Goal: Task Accomplishment & Management: Manage account settings

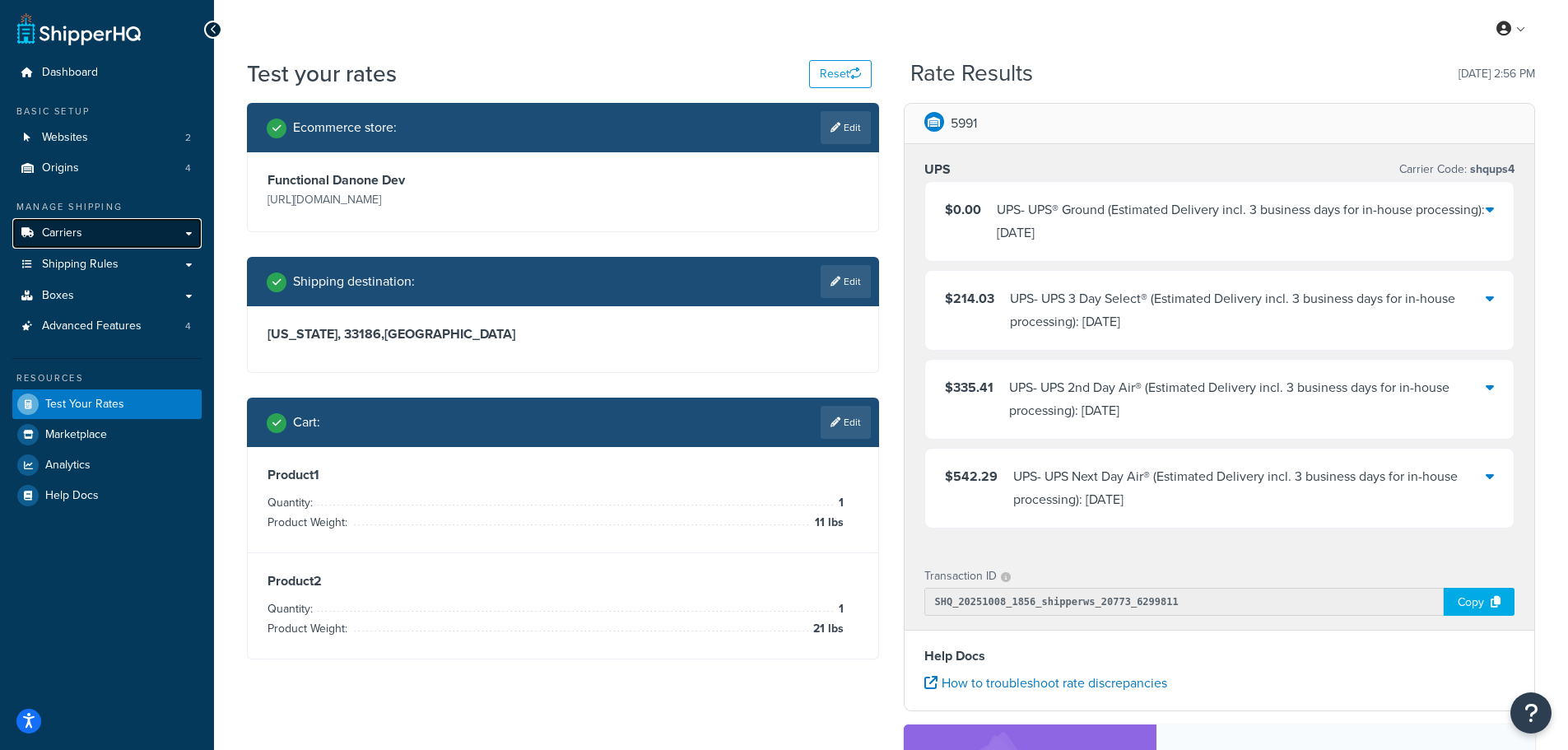
click at [138, 234] on link "Carriers" at bounding box center [107, 234] width 189 height 30
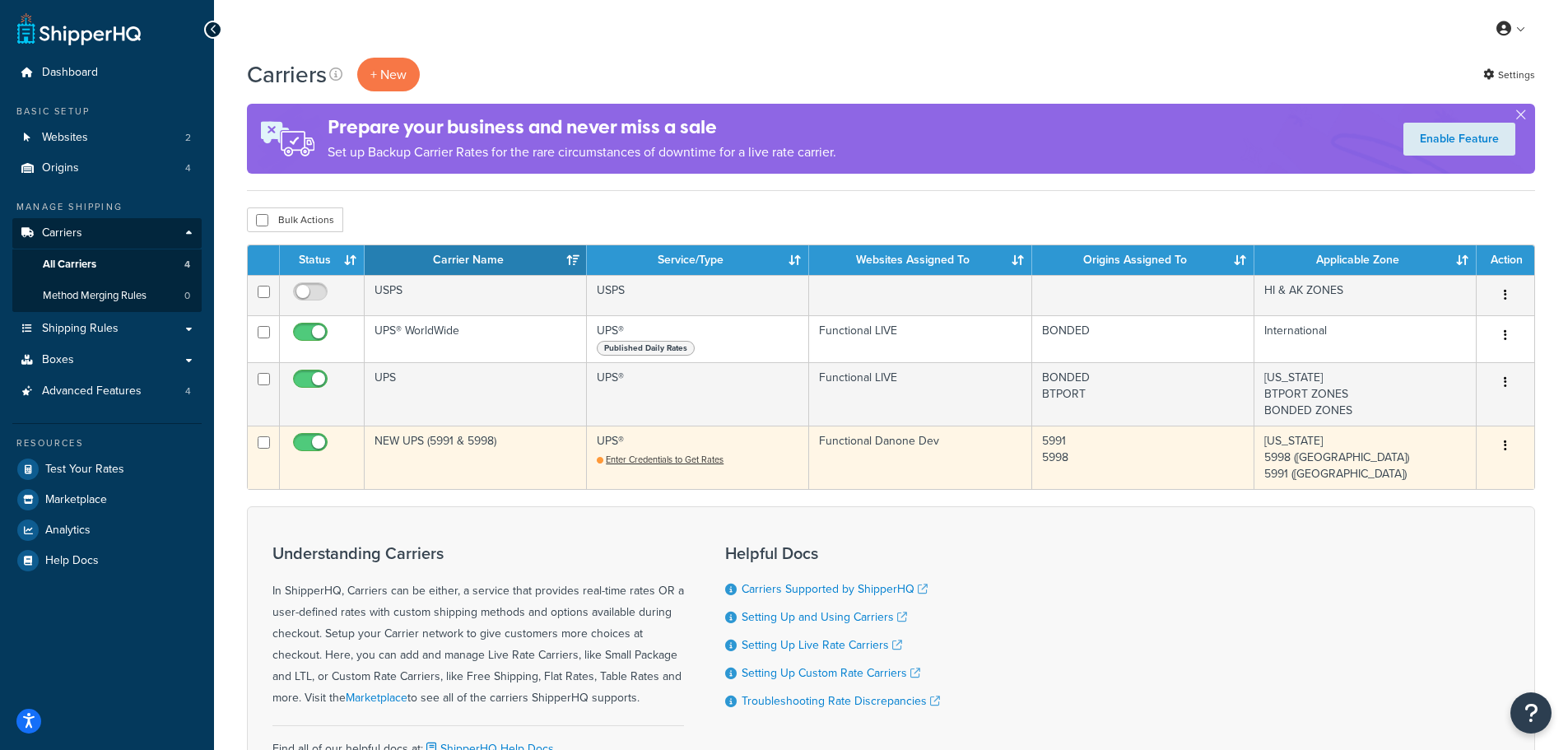
click at [1503, 445] on button "button" at bounding box center [1506, 447] width 23 height 27
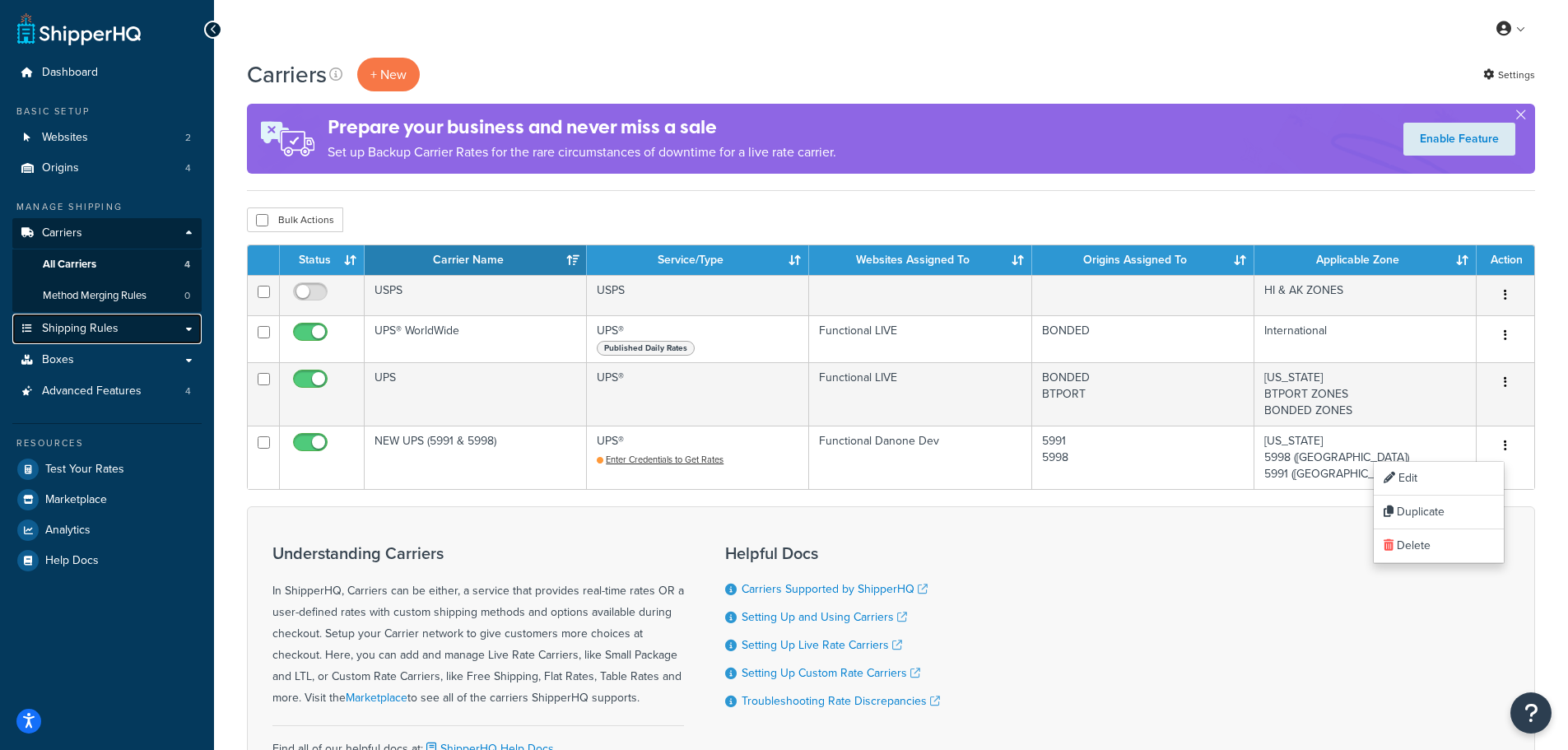
click at [100, 329] on span "Shipping Rules" at bounding box center [80, 329] width 77 height 14
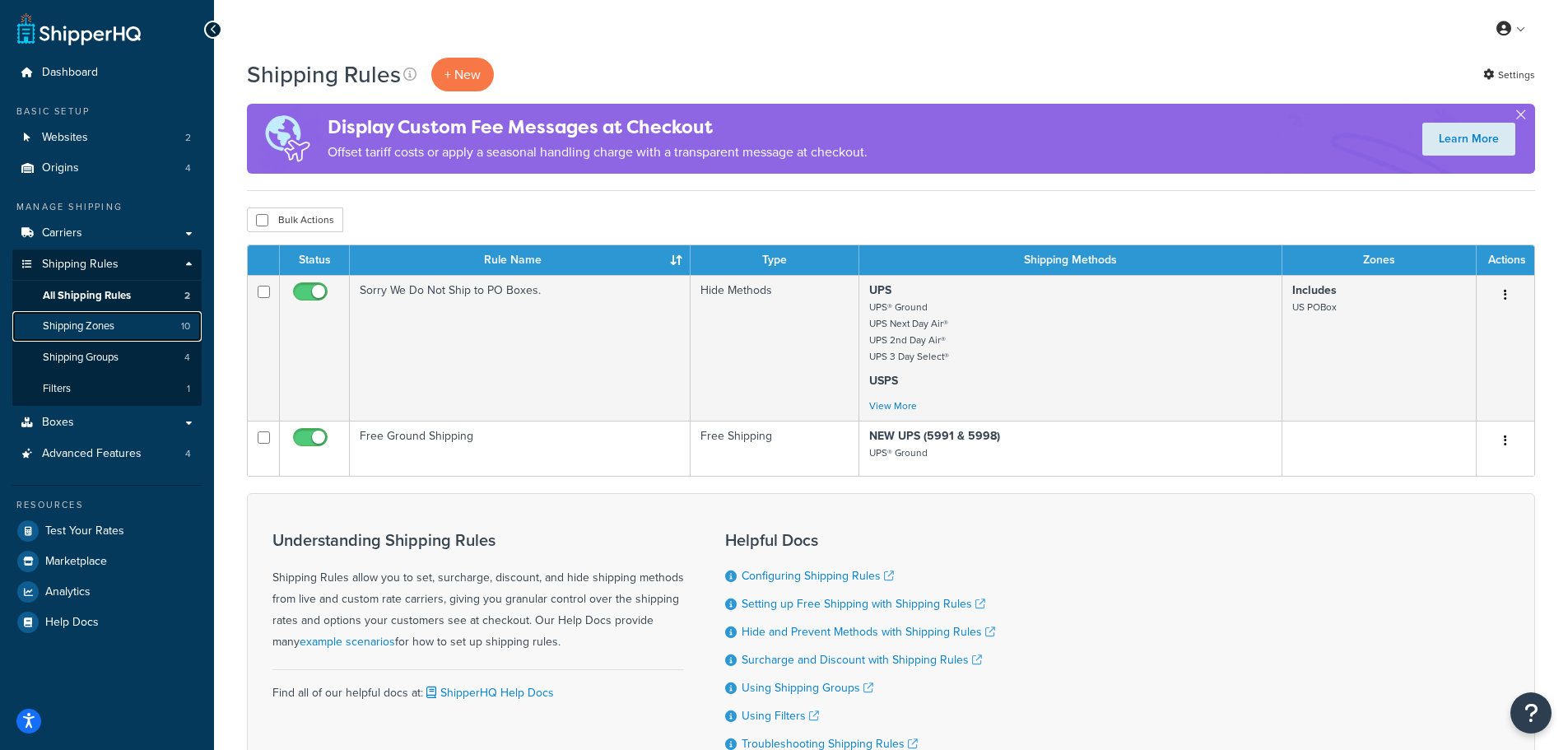
click at [125, 338] on link "Shipping Zones 10" at bounding box center [107, 326] width 189 height 30
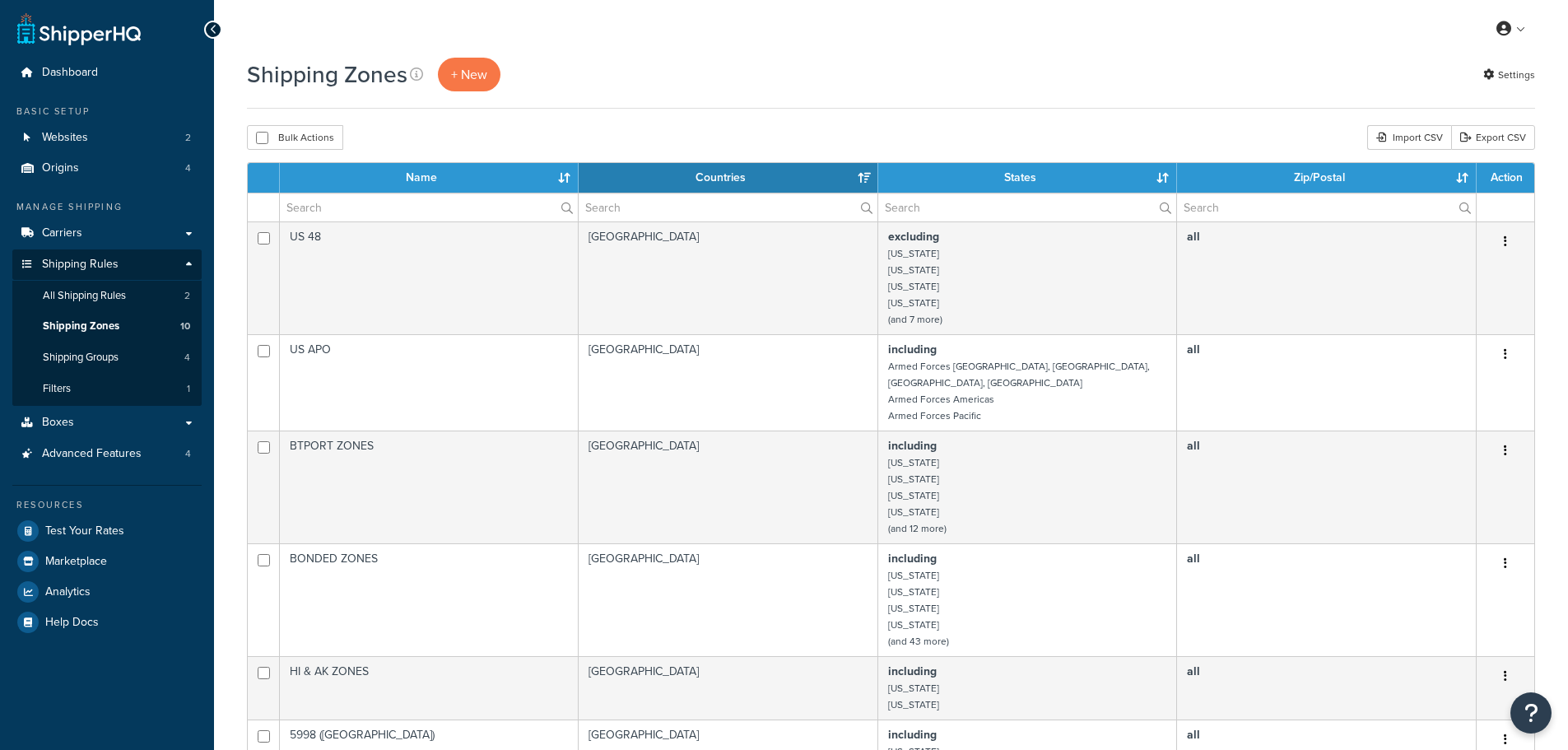
select select "15"
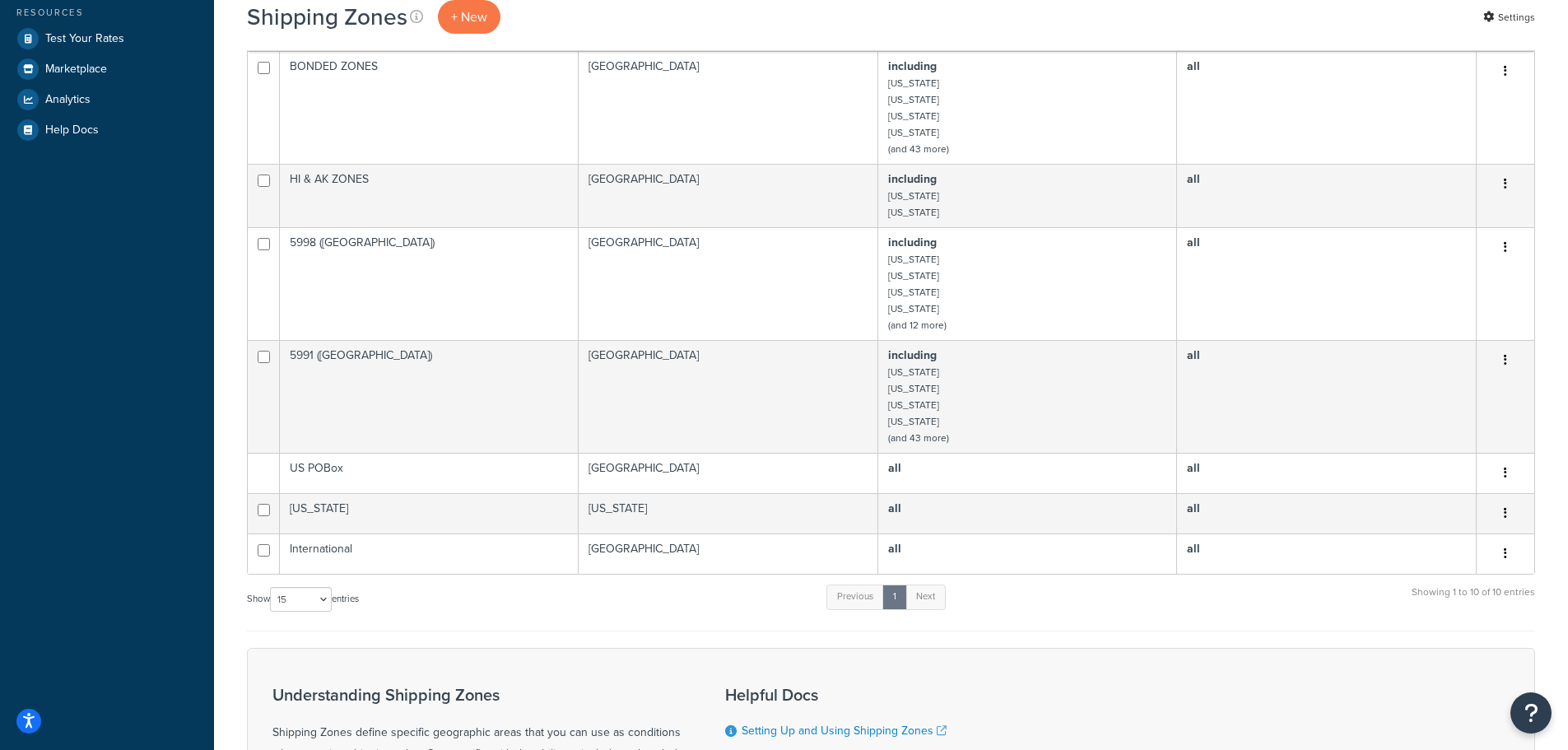
scroll to position [493, 0]
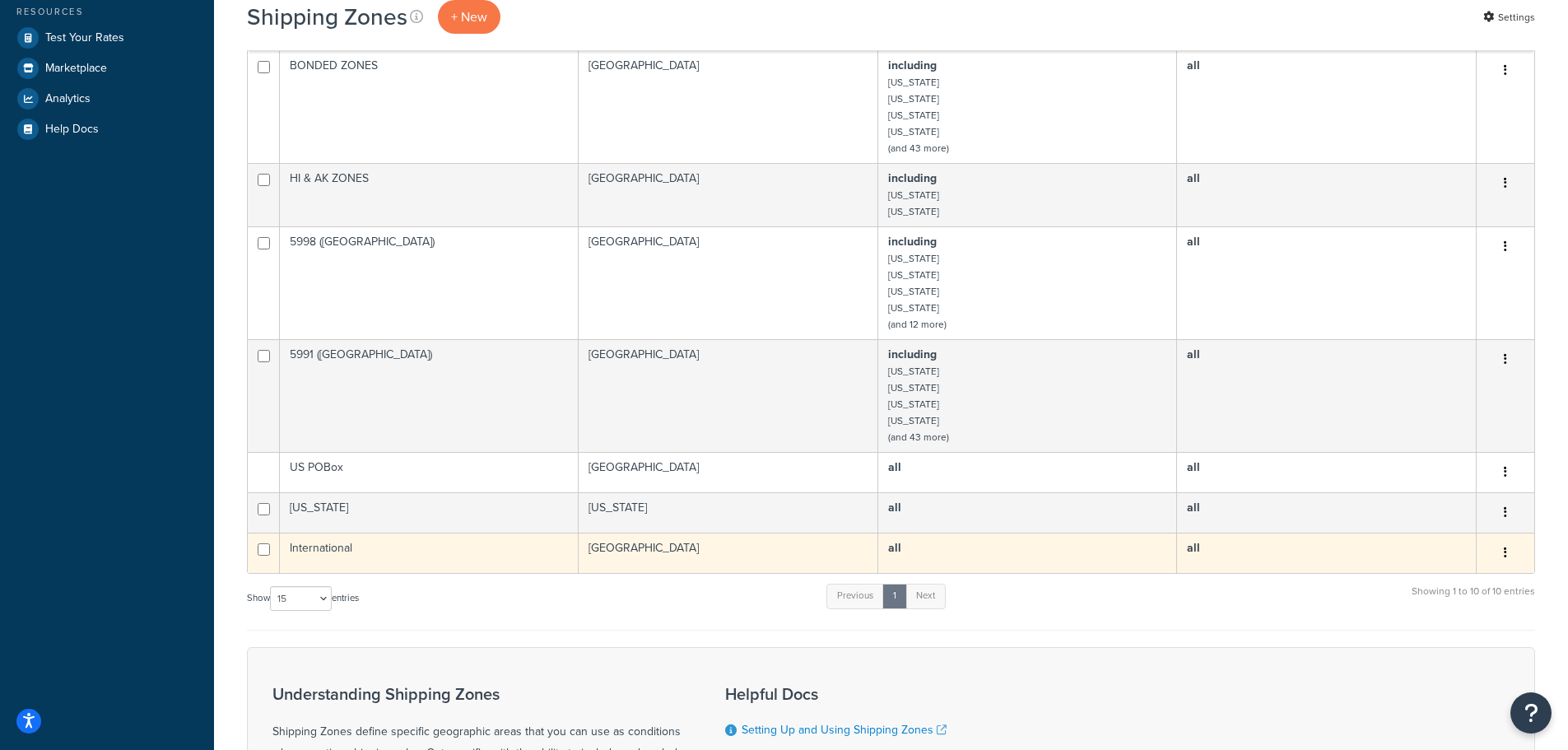
click at [1504, 543] on button "button" at bounding box center [1506, 554] width 23 height 27
click at [1429, 646] on link "Delete" at bounding box center [1439, 637] width 130 height 34
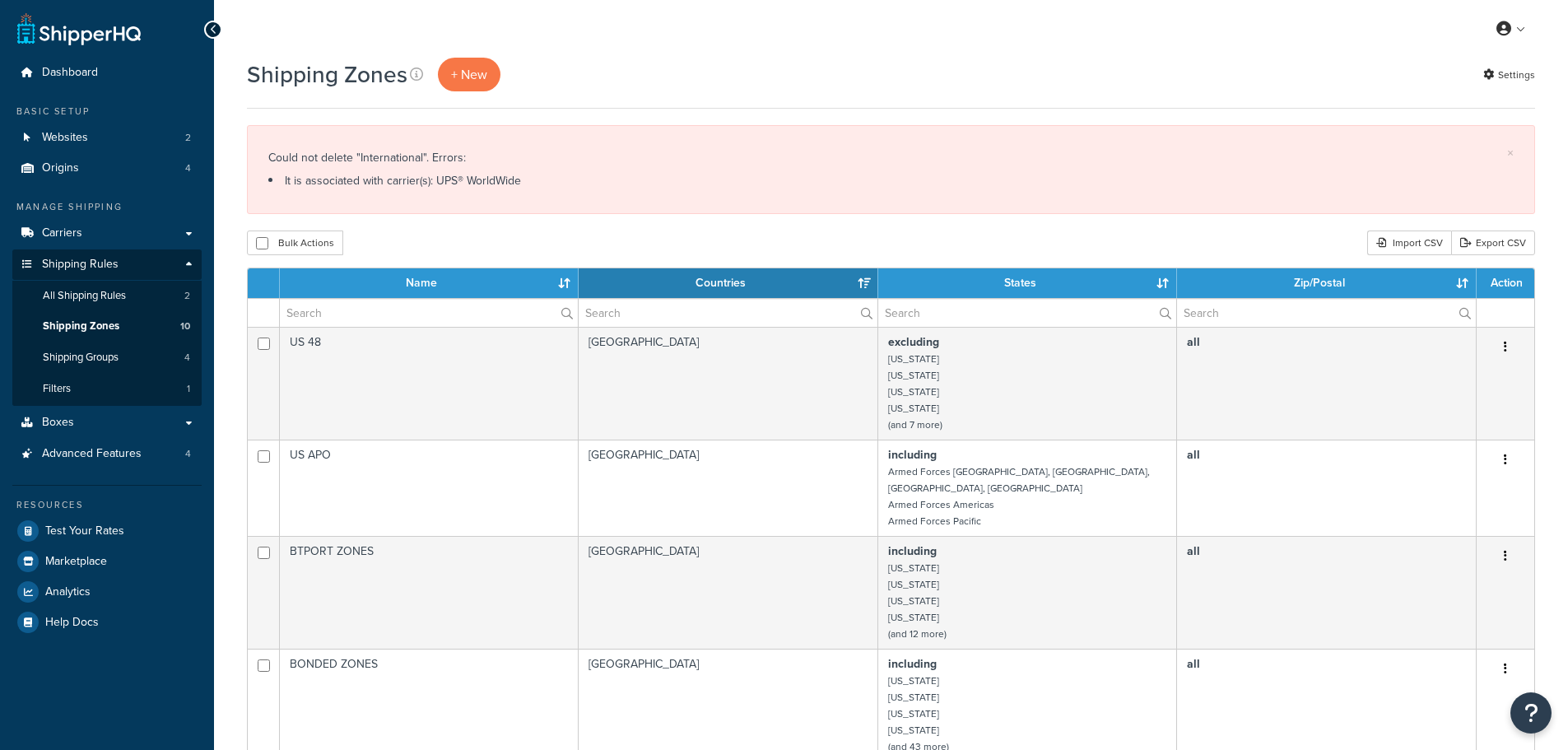
select select "15"
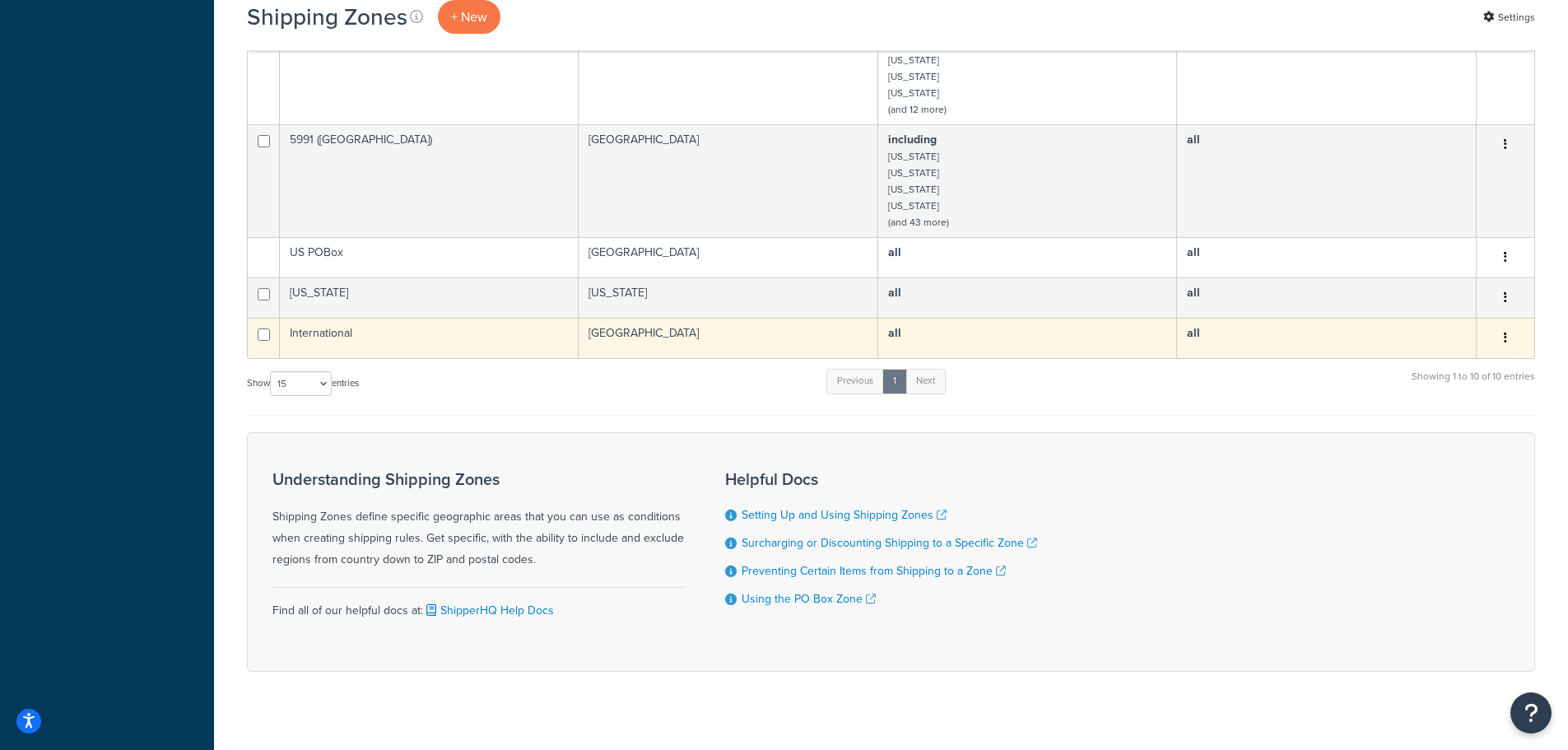
scroll to position [818, 0]
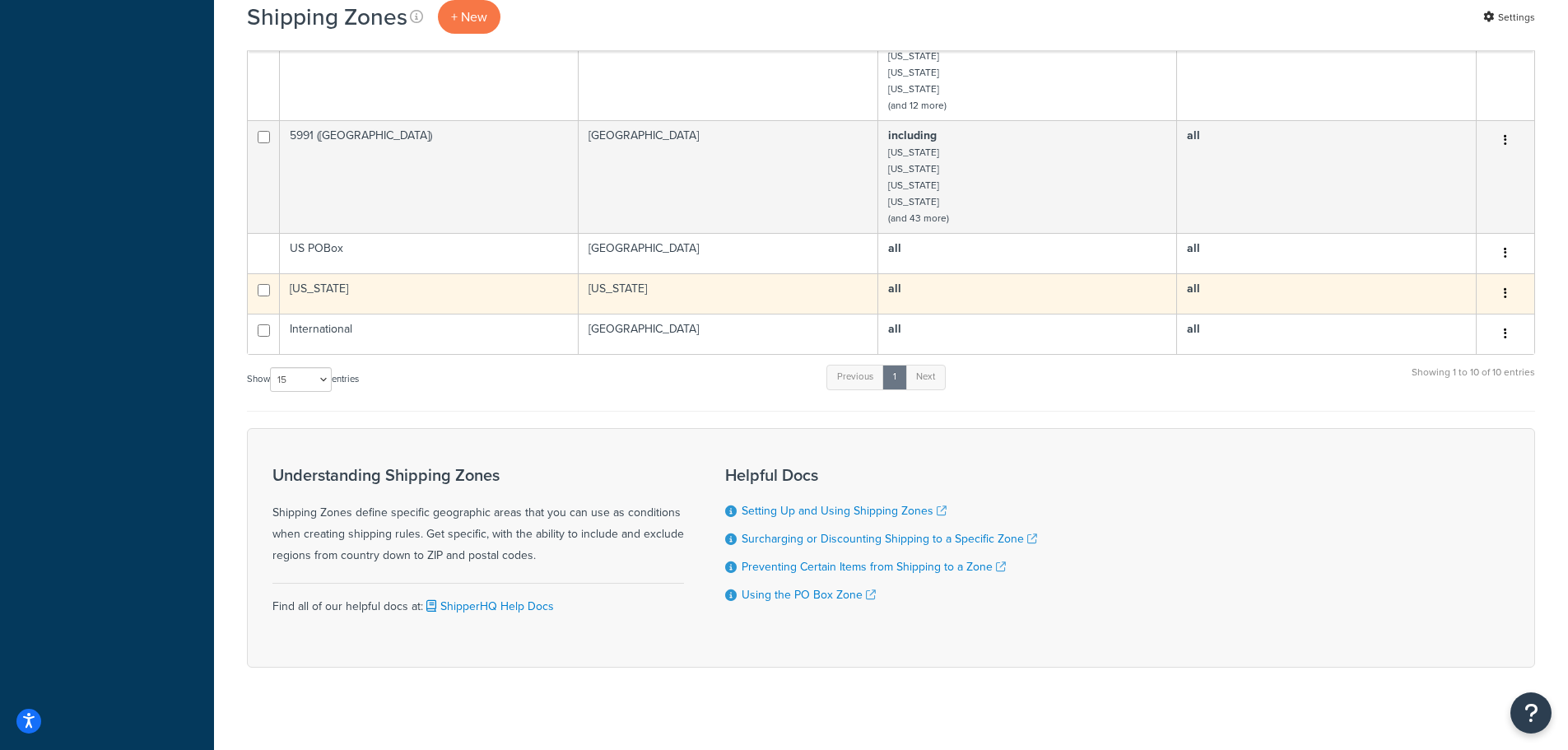
click at [1499, 281] on button "button" at bounding box center [1506, 294] width 23 height 27
click at [1413, 316] on link "Edit" at bounding box center [1439, 310] width 130 height 34
